Goal: Task Accomplishment & Management: Manage account settings

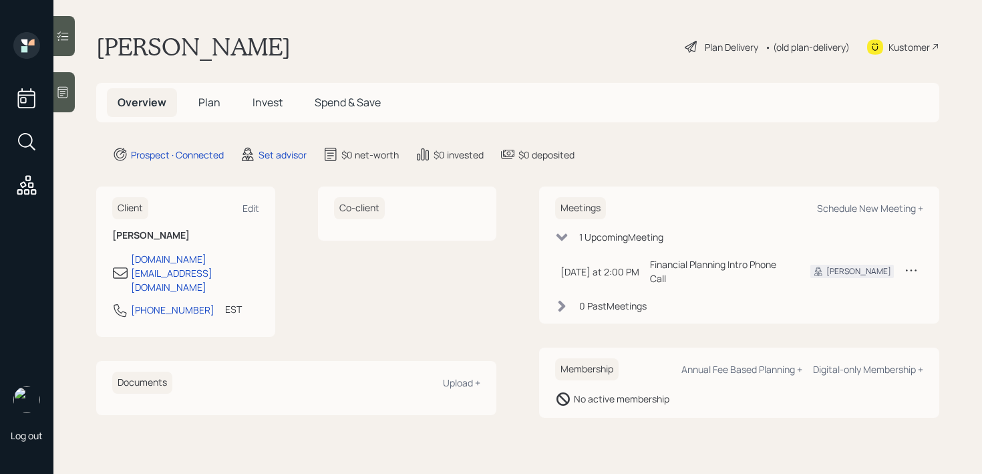
click at [56, 94] on icon at bounding box center [62, 91] width 13 height 13
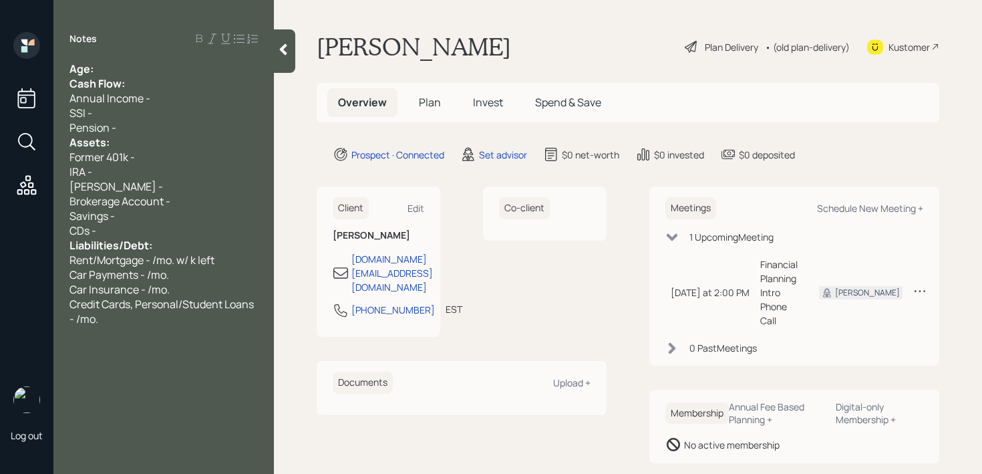
click at [135, 67] on div "Age:" at bounding box center [163, 68] width 188 height 15
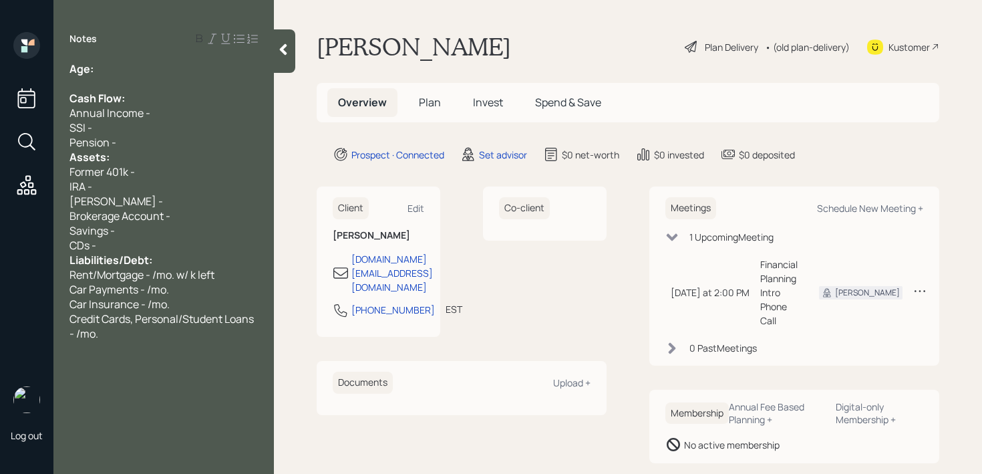
click at [160, 146] on div "Pension -" at bounding box center [163, 142] width 188 height 15
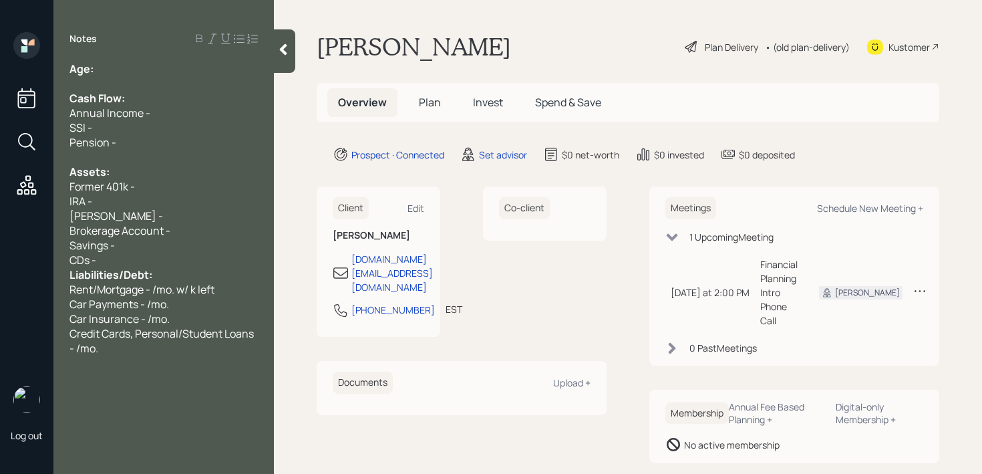
click at [167, 263] on div "CDs -" at bounding box center [163, 259] width 188 height 15
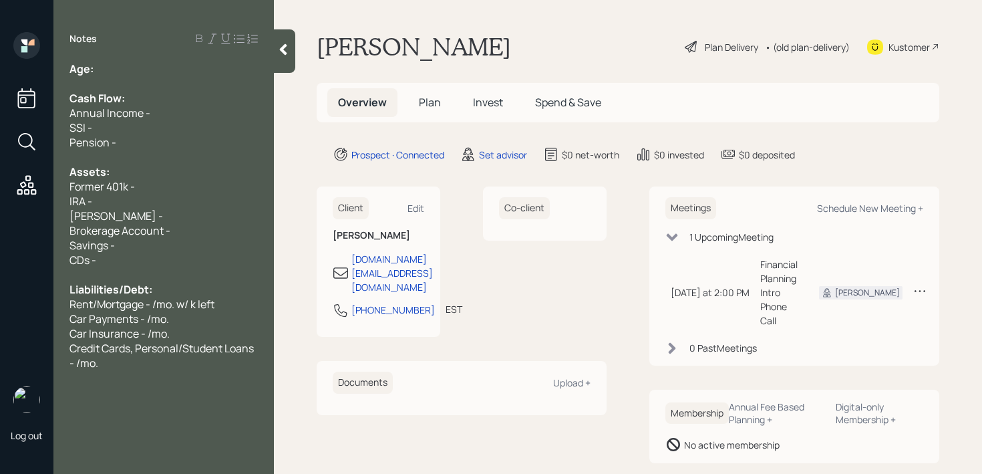
click at [158, 375] on div "Notes Age: Cash Flow: Annual Income - SSI - Pension - Assets: Former 401k - IRA…" at bounding box center [163, 244] width 220 height 425
click at [160, 371] on div "Notes Age: Cash Flow: Annual Income - SSI - Pension - Assets: Former 401k - IRA…" at bounding box center [163, 244] width 220 height 425
click at [154, 202] on div "IRA -" at bounding box center [163, 201] width 188 height 15
click at [154, 210] on div "[PERSON_NAME] -" at bounding box center [163, 215] width 188 height 15
click at [171, 233] on div "Brokerage Account -" at bounding box center [163, 230] width 188 height 15
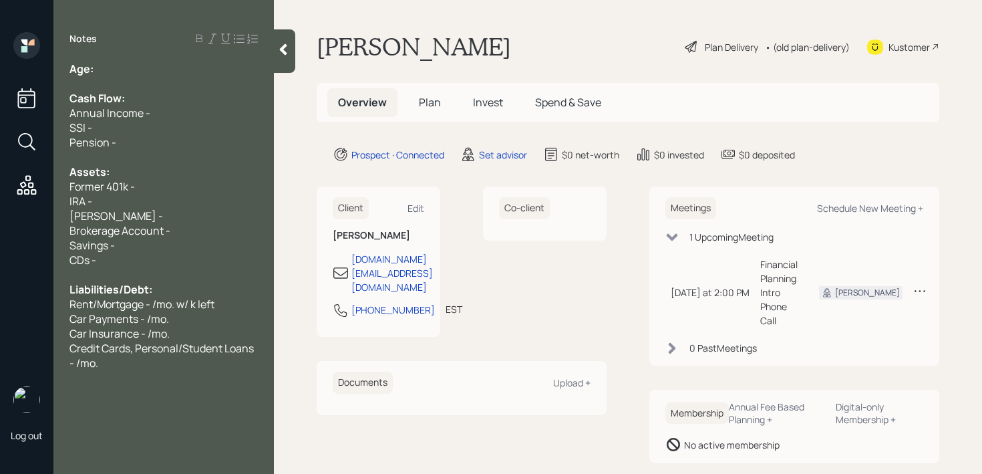
click at [171, 236] on div "Brokerage Account -" at bounding box center [163, 230] width 188 height 15
click at [172, 246] on div "Savings -" at bounding box center [163, 245] width 188 height 15
click at [190, 231] on div "Brokerage Account -" at bounding box center [163, 230] width 188 height 15
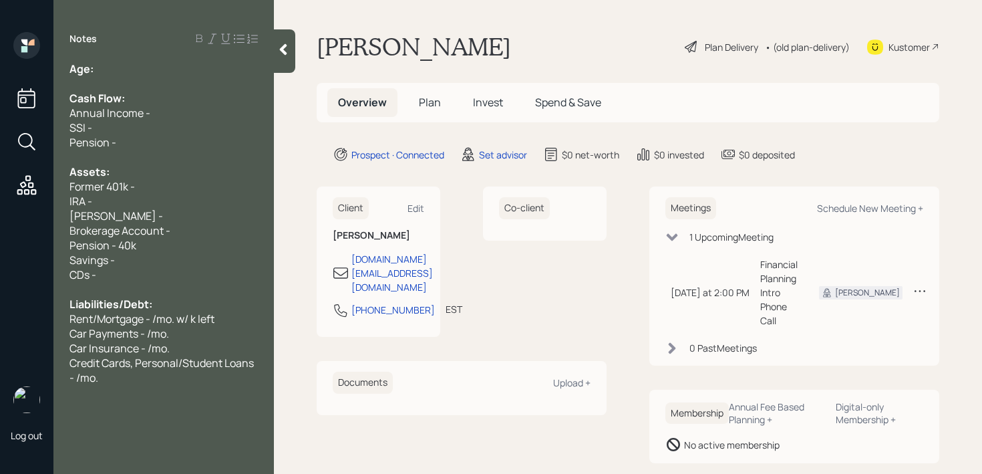
click at [108, 244] on span "Pension - 40k" at bounding box center [102, 245] width 67 height 15
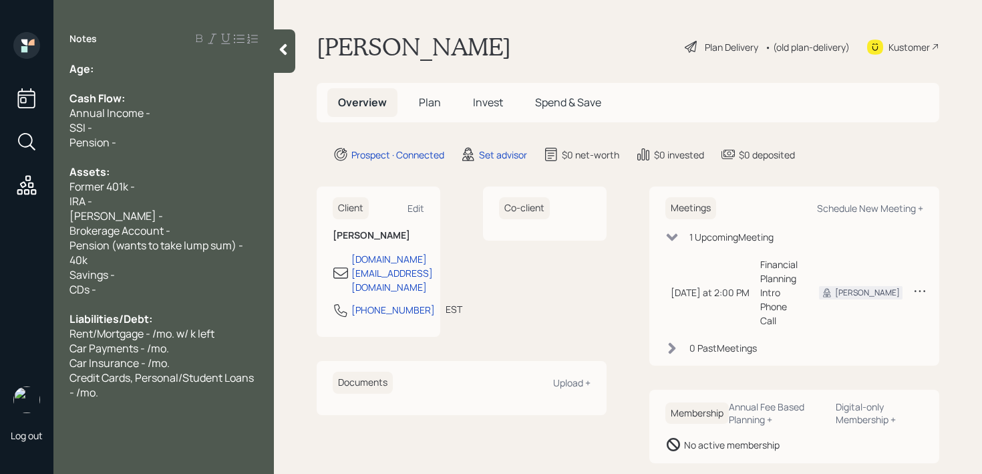
click at [176, 270] on div "Savings -" at bounding box center [163, 274] width 188 height 15
click at [176, 269] on div "Savings - 5k" at bounding box center [163, 274] width 188 height 15
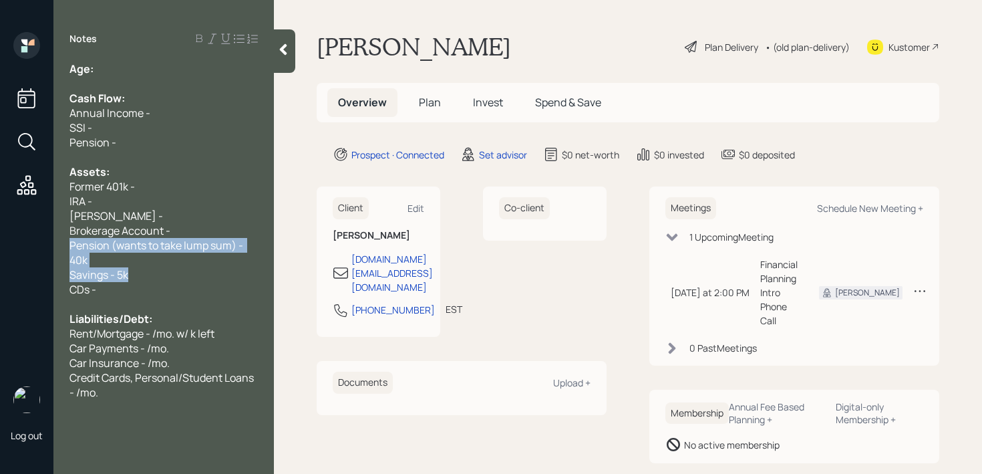
drag, startPoint x: 176, startPoint y: 269, endPoint x: 71, endPoint y: 245, distance: 106.9
click at [71, 245] on div "Age: Cash Flow: Annual Income - SSI - Pension - Assets: Former 401k - IRA - [PE…" at bounding box center [163, 230] width 188 height 338
click at [71, 245] on span "Pension (wants to take lump sum) - 40k" at bounding box center [157, 252] width 176 height 29
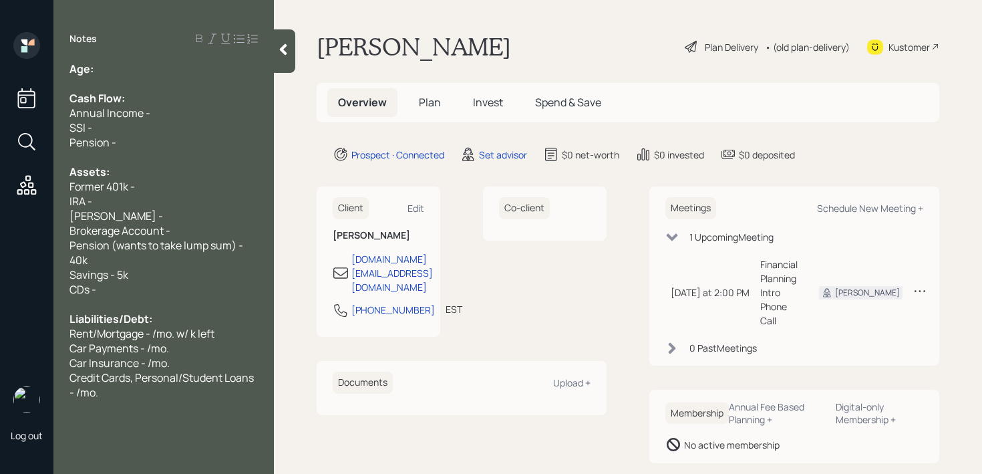
click at [159, 230] on span "Brokerage Account -" at bounding box center [119, 230] width 101 height 15
drag, startPoint x: 162, startPoint y: 230, endPoint x: 87, endPoint y: 230, distance: 74.1
click at [87, 230] on span "Brokerage Account -" at bounding box center [119, 230] width 101 height 15
click at [112, 230] on span "Brokerage Account -" at bounding box center [119, 230] width 101 height 15
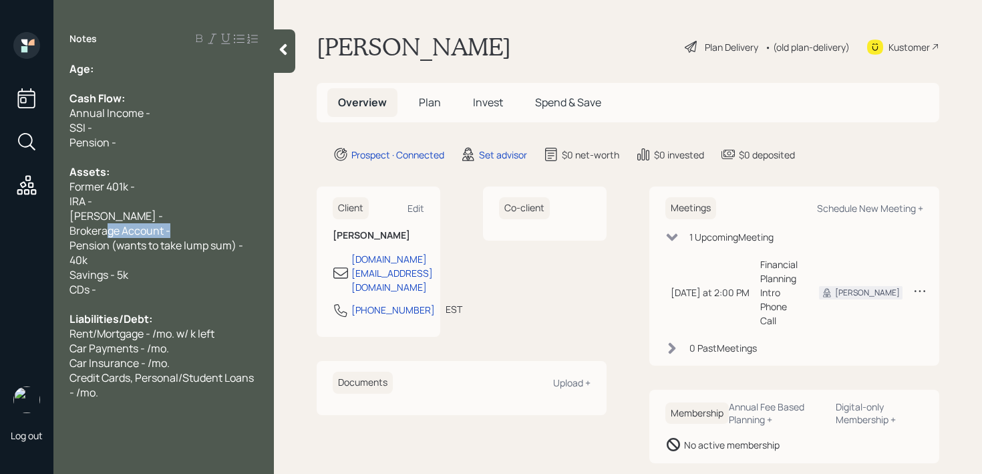
drag, startPoint x: 202, startPoint y: 230, endPoint x: 99, endPoint y: 230, distance: 103.5
click at [99, 230] on div "Brokerage Account -" at bounding box center [163, 230] width 188 height 15
click at [126, 212] on div "[PERSON_NAME] -" at bounding box center [163, 215] width 188 height 15
click at [182, 216] on div "[PERSON_NAME] -" at bounding box center [163, 215] width 188 height 15
click at [162, 268] on div "Savings - 5k" at bounding box center [163, 274] width 188 height 15
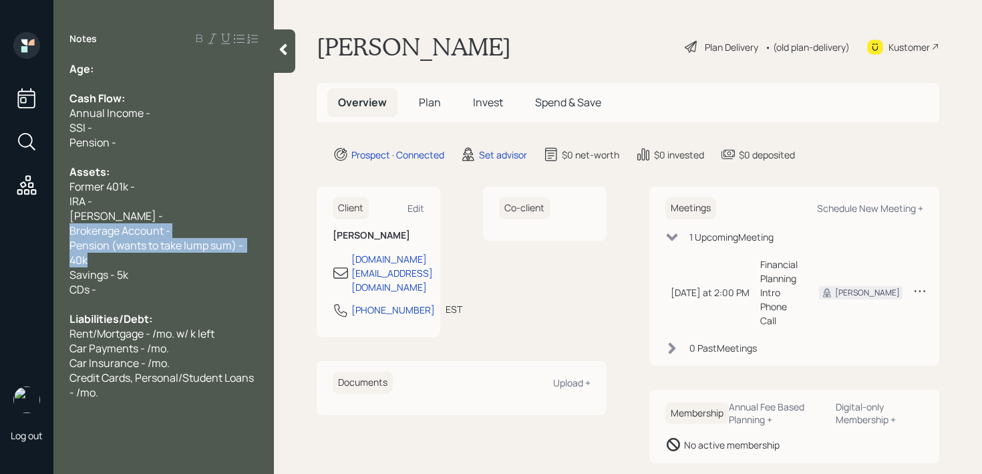
drag, startPoint x: 168, startPoint y: 258, endPoint x: 0, endPoint y: 234, distance: 170.0
click at [0, 234] on div "Log out Notes Age: Cash Flow: Annual Income - SSI - Pension - Assets: Former 40…" at bounding box center [491, 237] width 982 height 474
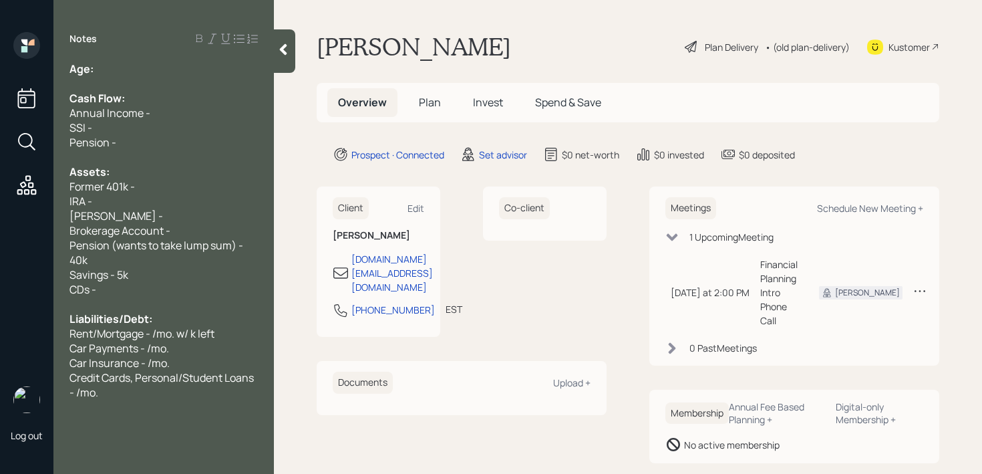
click at [142, 243] on span "Pension (wants to take lump sum) - 40k" at bounding box center [157, 252] width 176 height 29
drag, startPoint x: 142, startPoint y: 252, endPoint x: 69, endPoint y: 240, distance: 73.9
click at [69, 240] on div "Age: Cash Flow: Annual Income - SSI - Pension - Assets: Former 401k - IRA - [PE…" at bounding box center [163, 230] width 220 height 338
